Goal: Transaction & Acquisition: Purchase product/service

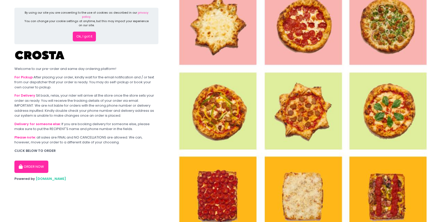
click at [44, 166] on button "ORDER NOW" at bounding box center [31, 167] width 34 height 12
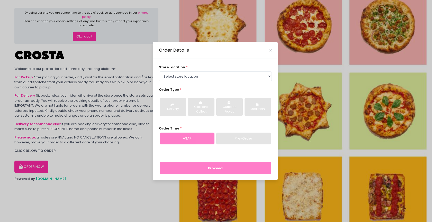
click at [177, 69] on span "store location" at bounding box center [172, 67] width 26 height 5
click at [177, 77] on select "Select store location [PERSON_NAME] Pizza - [PERSON_NAME] Pizza - [GEOGRAPHIC_D…" at bounding box center [215, 76] width 113 height 10
select select "5fabb2e53664a8677beaeb89"
click at [159, 71] on select "Select store location [PERSON_NAME] Pizza - [PERSON_NAME] Pizza - [GEOGRAPHIC_D…" at bounding box center [215, 76] width 113 height 10
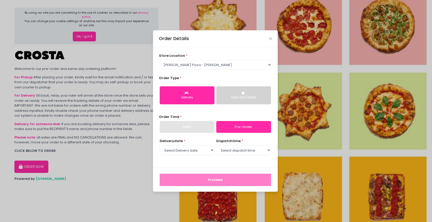
click at [226, 95] on div "Click and Collect" at bounding box center [244, 97] width 48 height 5
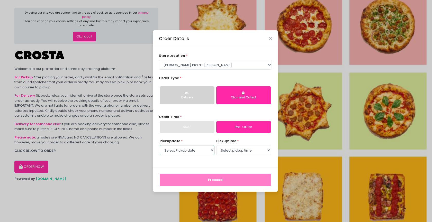
click at [204, 149] on select "Select Pickup date [DATE] [DATE] [DATE]" at bounding box center [187, 150] width 55 height 10
select select "[DATE]"
click at [160, 145] on select "Select Pickup date [DATE] [DATE] [DATE]" at bounding box center [187, 150] width 55 height 10
click at [232, 151] on select "Select pickup time 12:00 PM - 12:30 PM 12:30 PM - 01:00 PM 01:00 PM - 01:30 PM …" at bounding box center [243, 150] width 55 height 10
select select "18:30"
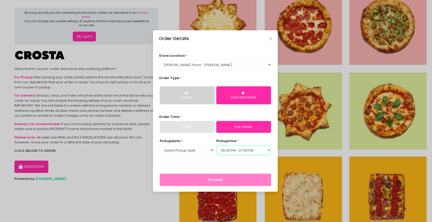
click at [216, 145] on select "Select pickup time 12:00 PM - 12:30 PM 12:30 PM - 01:00 PM 01:00 PM - 01:30 PM …" at bounding box center [243, 150] width 55 height 10
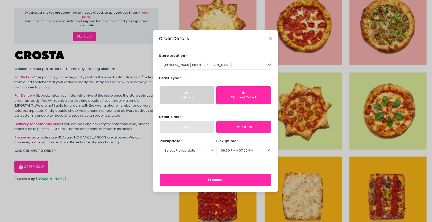
click at [249, 181] on button "Proceed" at bounding box center [215, 180] width 111 height 12
